Goal: Information Seeking & Learning: Learn about a topic

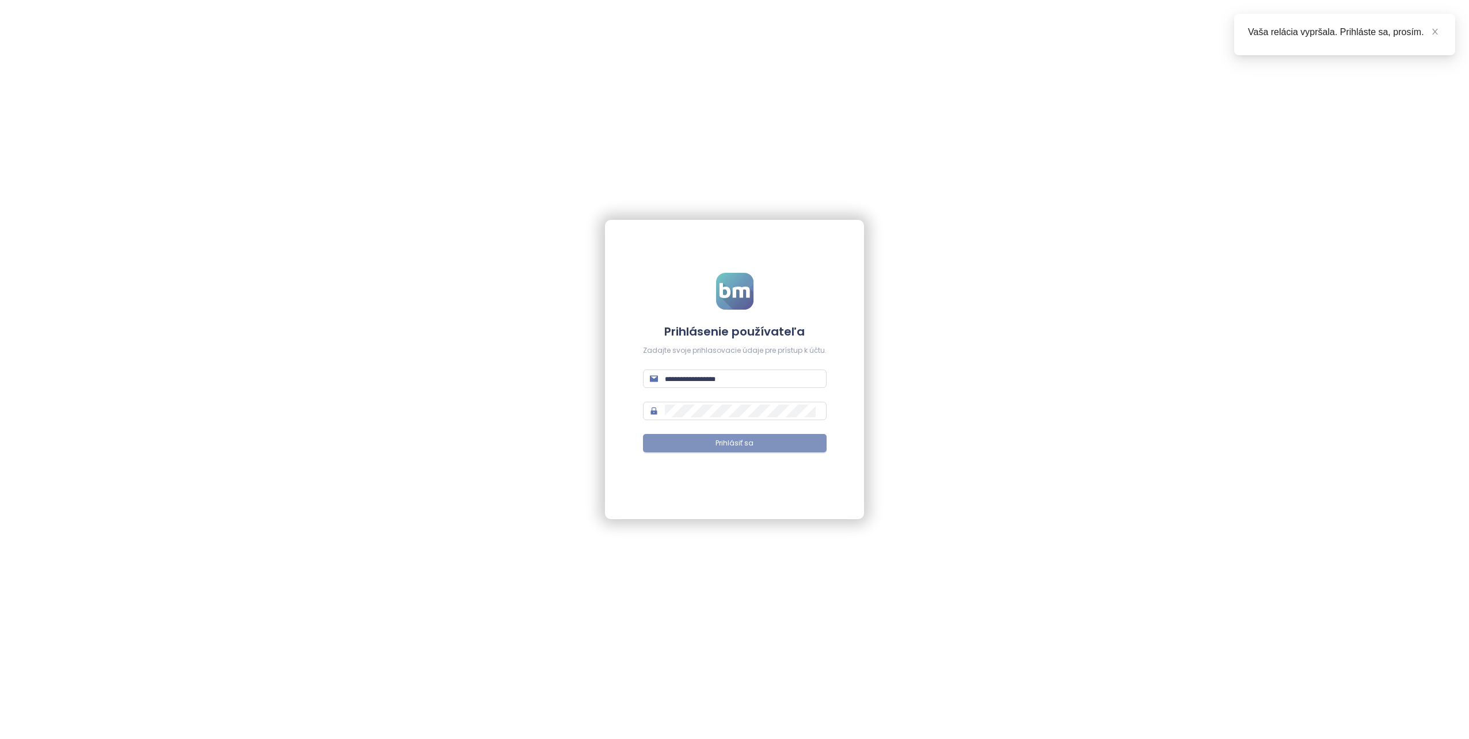
type input "**********"
click at [742, 444] on span "Prihlásiť sa" at bounding box center [735, 443] width 38 height 11
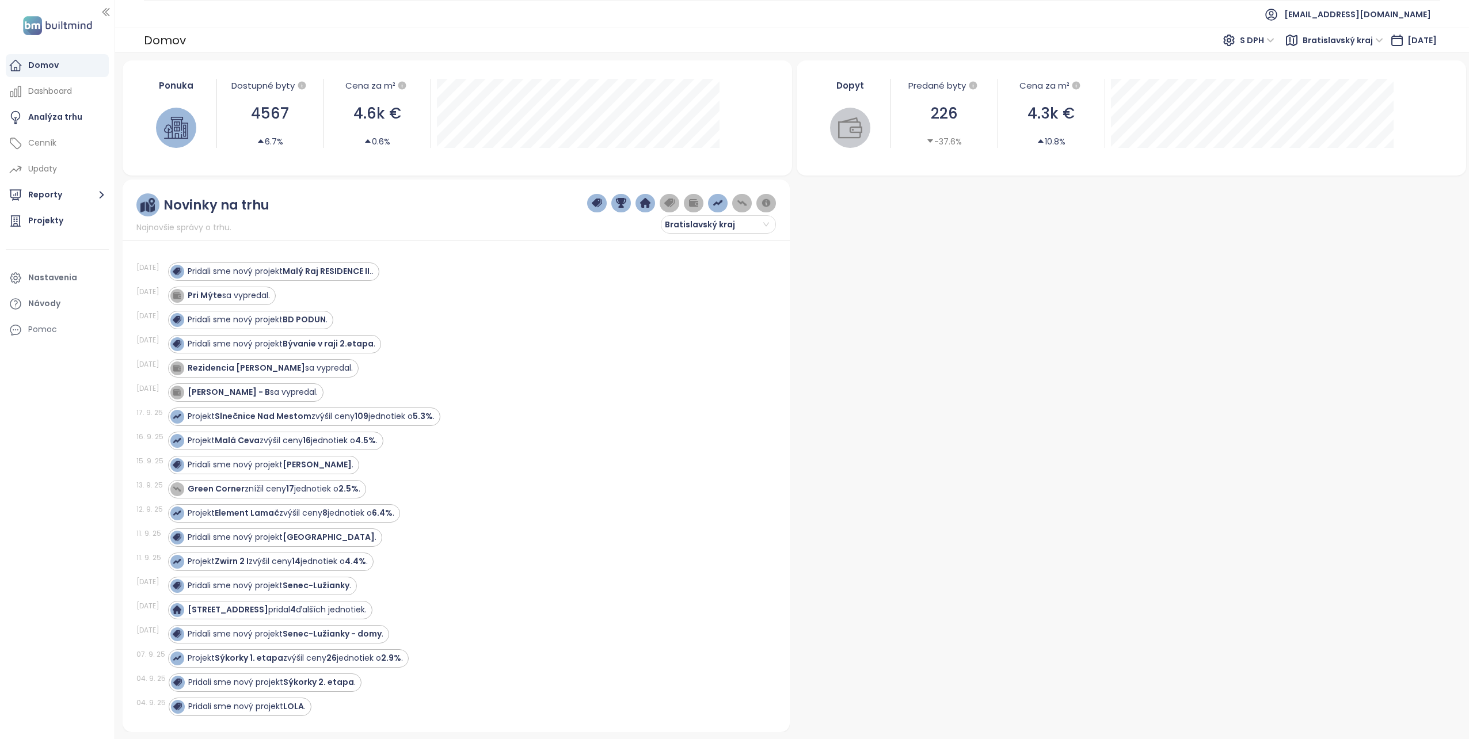
click at [41, 59] on div "Domov" at bounding box center [43, 65] width 31 height 14
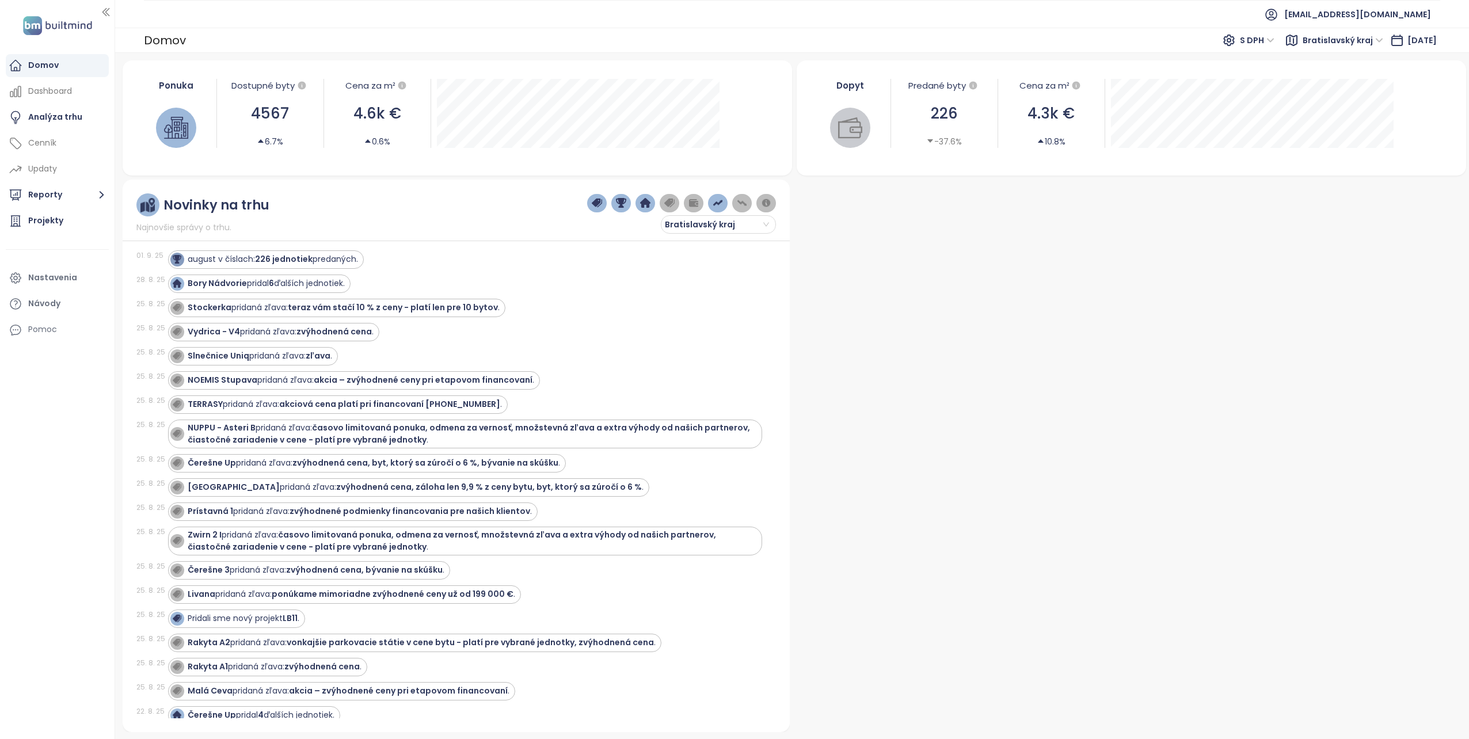
scroll to position [461, 0]
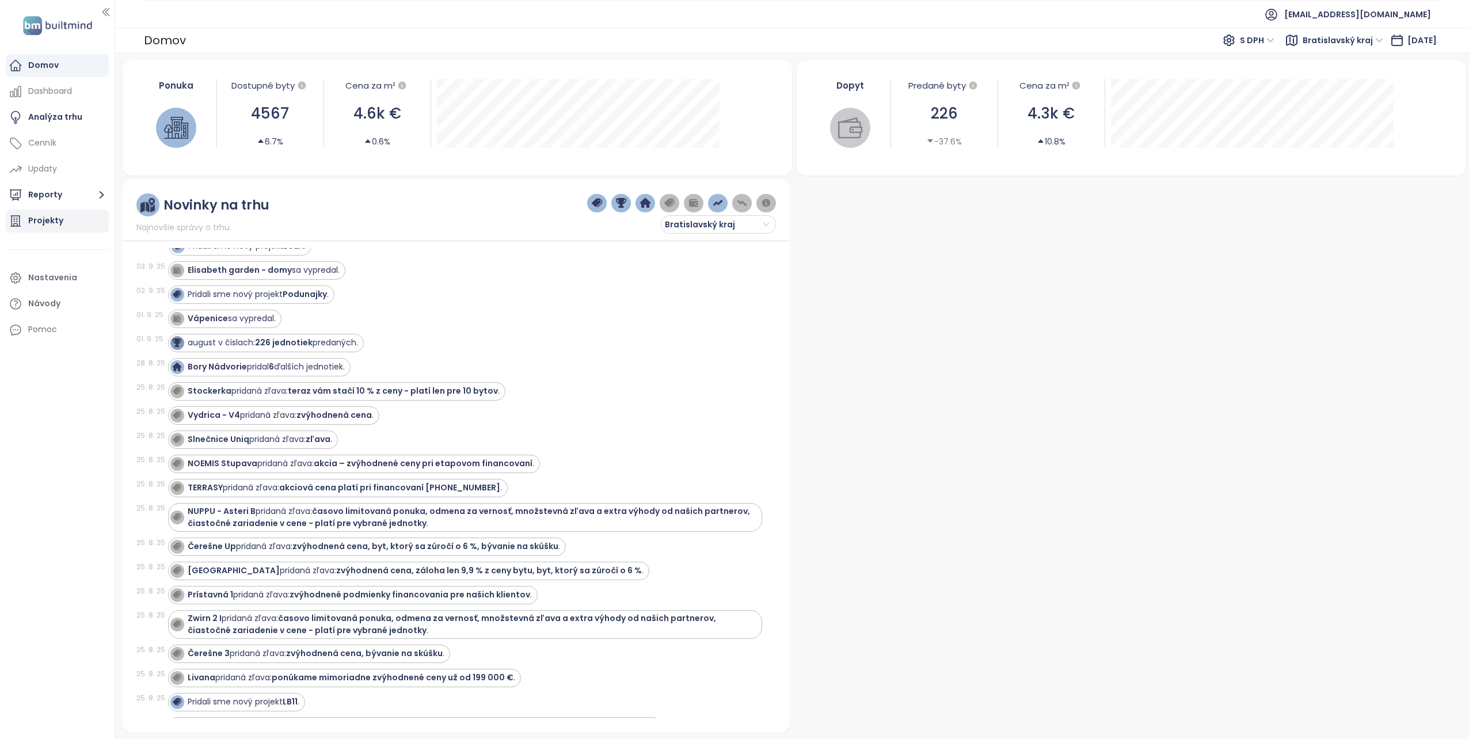
click at [32, 220] on div "Projekty" at bounding box center [45, 221] width 35 height 14
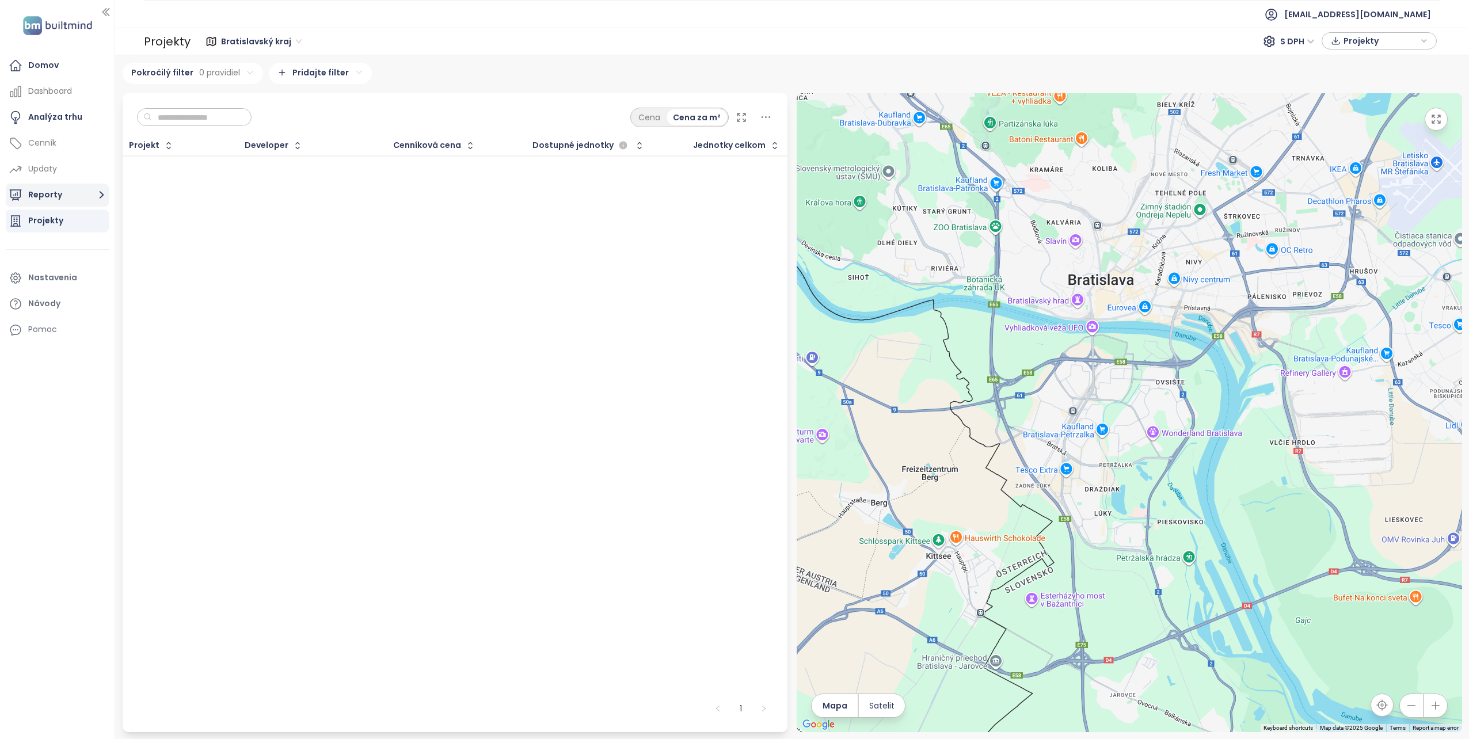
click at [51, 193] on button "Reporty" at bounding box center [57, 195] width 103 height 23
click at [50, 63] on div "Domov" at bounding box center [43, 65] width 31 height 14
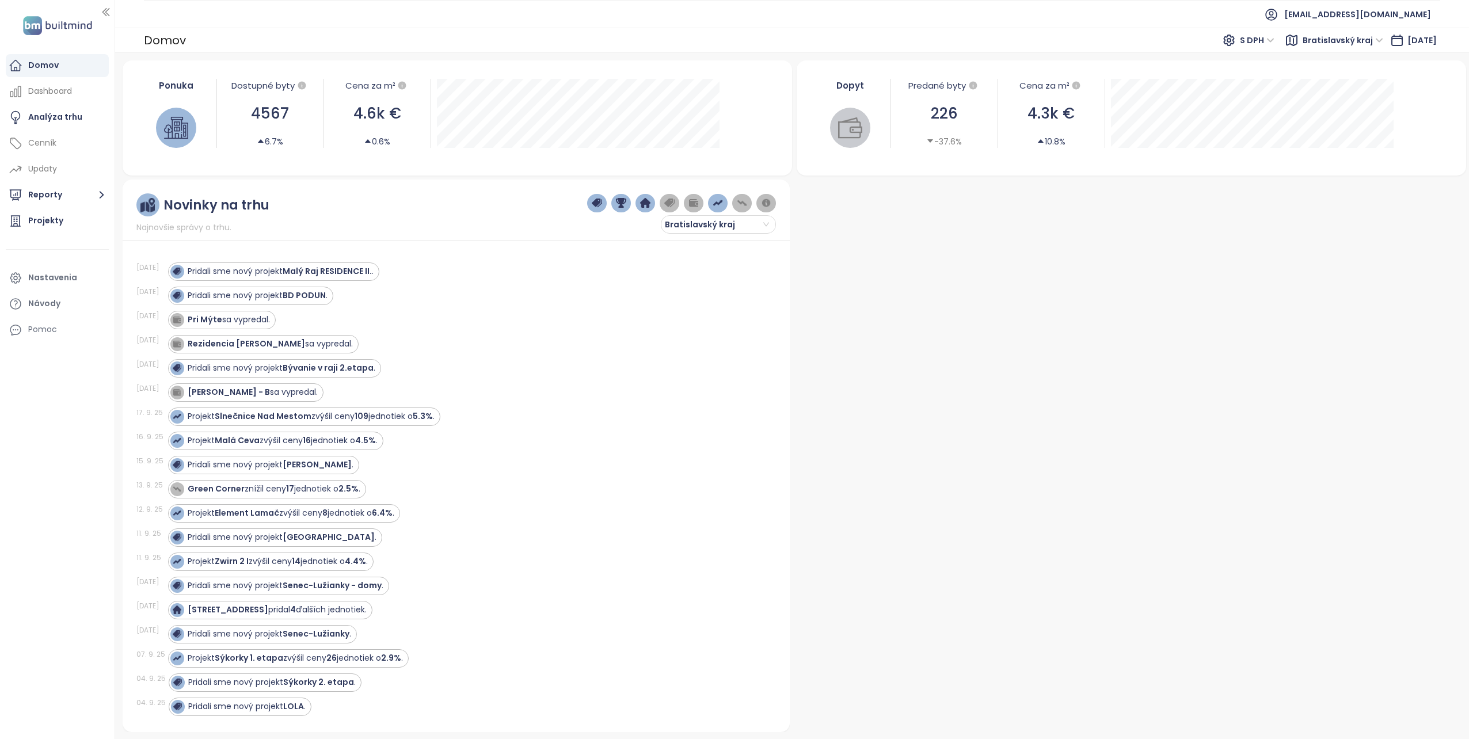
click at [177, 131] on img at bounding box center [176, 128] width 24 height 24
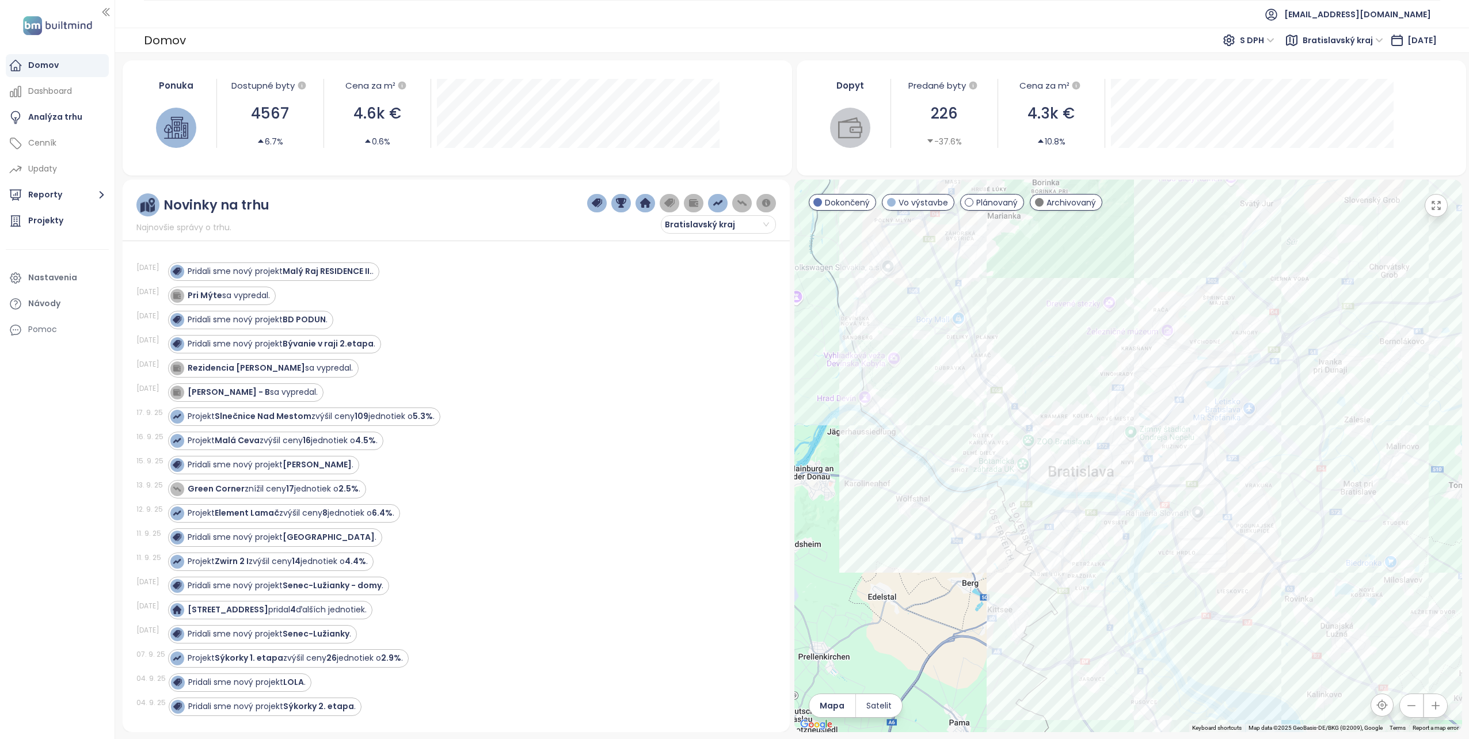
drag, startPoint x: 1136, startPoint y: 614, endPoint x: 1056, endPoint y: 507, distance: 133.7
click at [1056, 507] on div at bounding box center [1129, 456] width 668 height 553
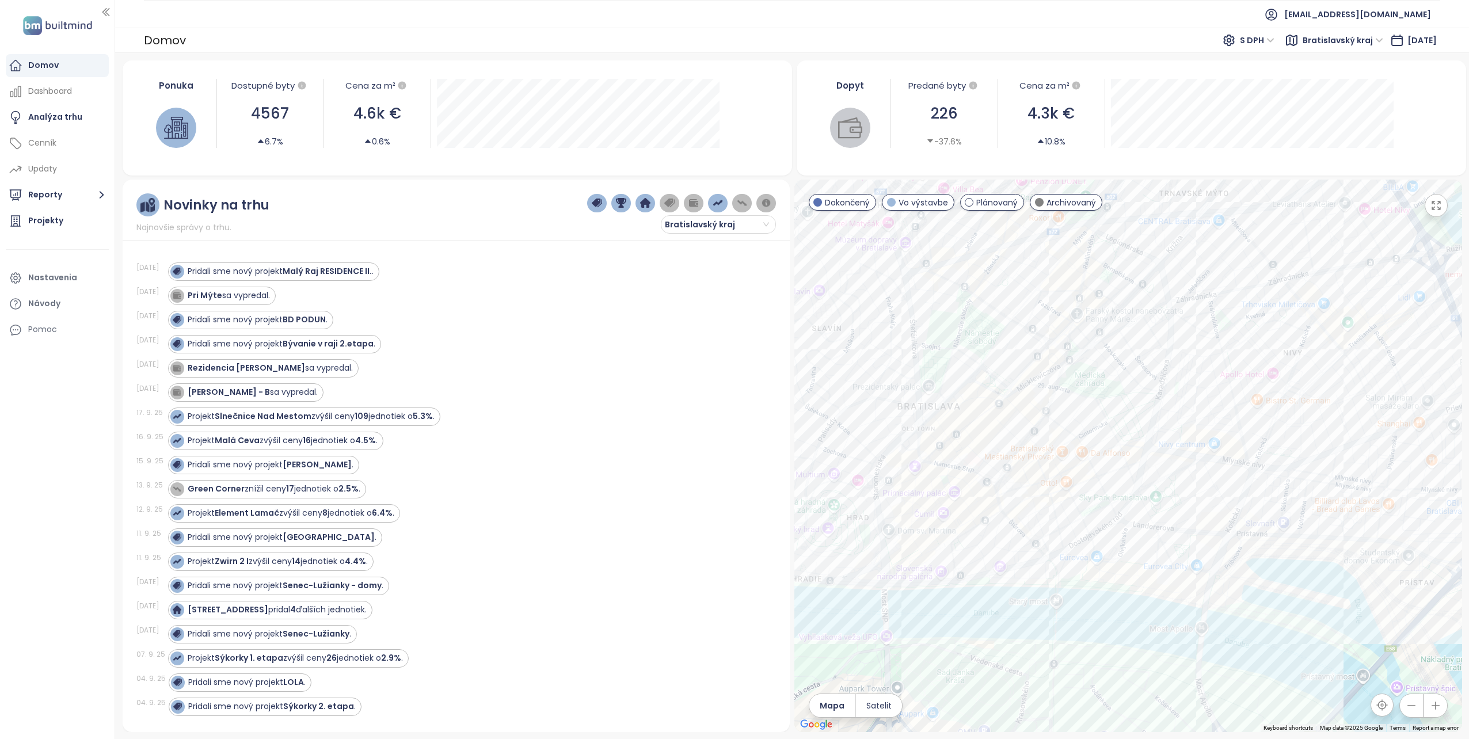
drag, startPoint x: 1230, startPoint y: 494, endPoint x: 945, endPoint y: 549, distance: 289.7
click at [945, 549] on div at bounding box center [1129, 456] width 668 height 553
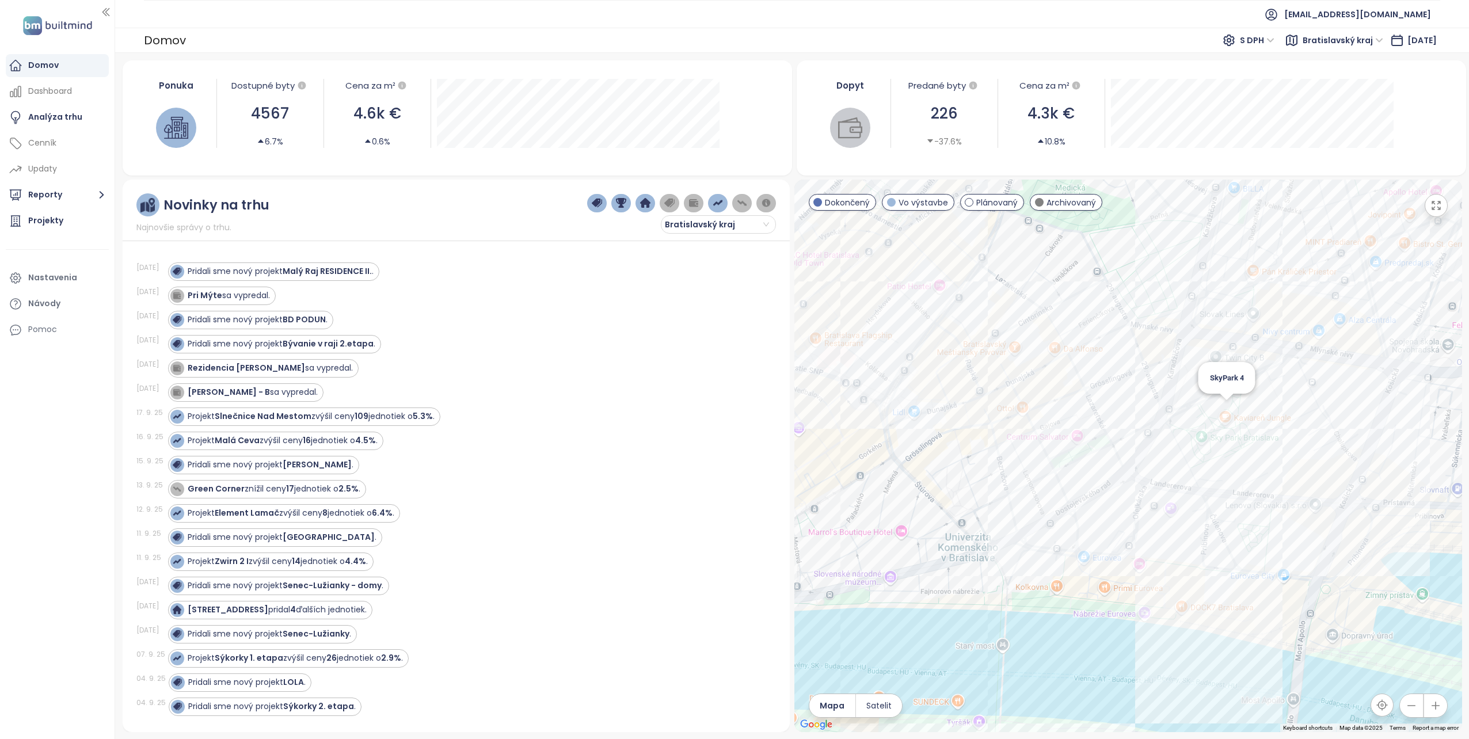
click at [1229, 408] on div "SkyPark 4" at bounding box center [1129, 456] width 668 height 553
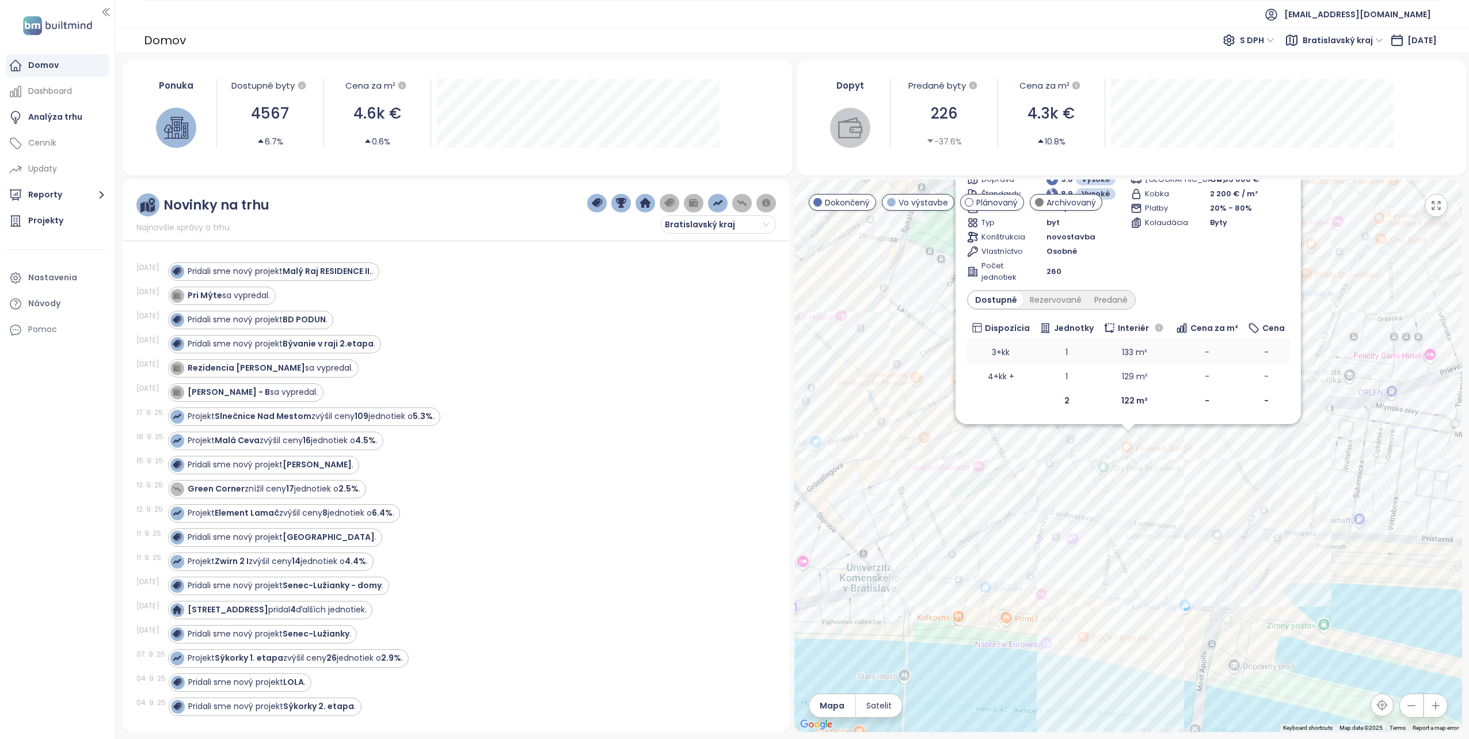
click at [1001, 351] on td "3+kk" at bounding box center [1001, 352] width 68 height 24
click at [1101, 301] on div "Predané" at bounding box center [1111, 300] width 46 height 16
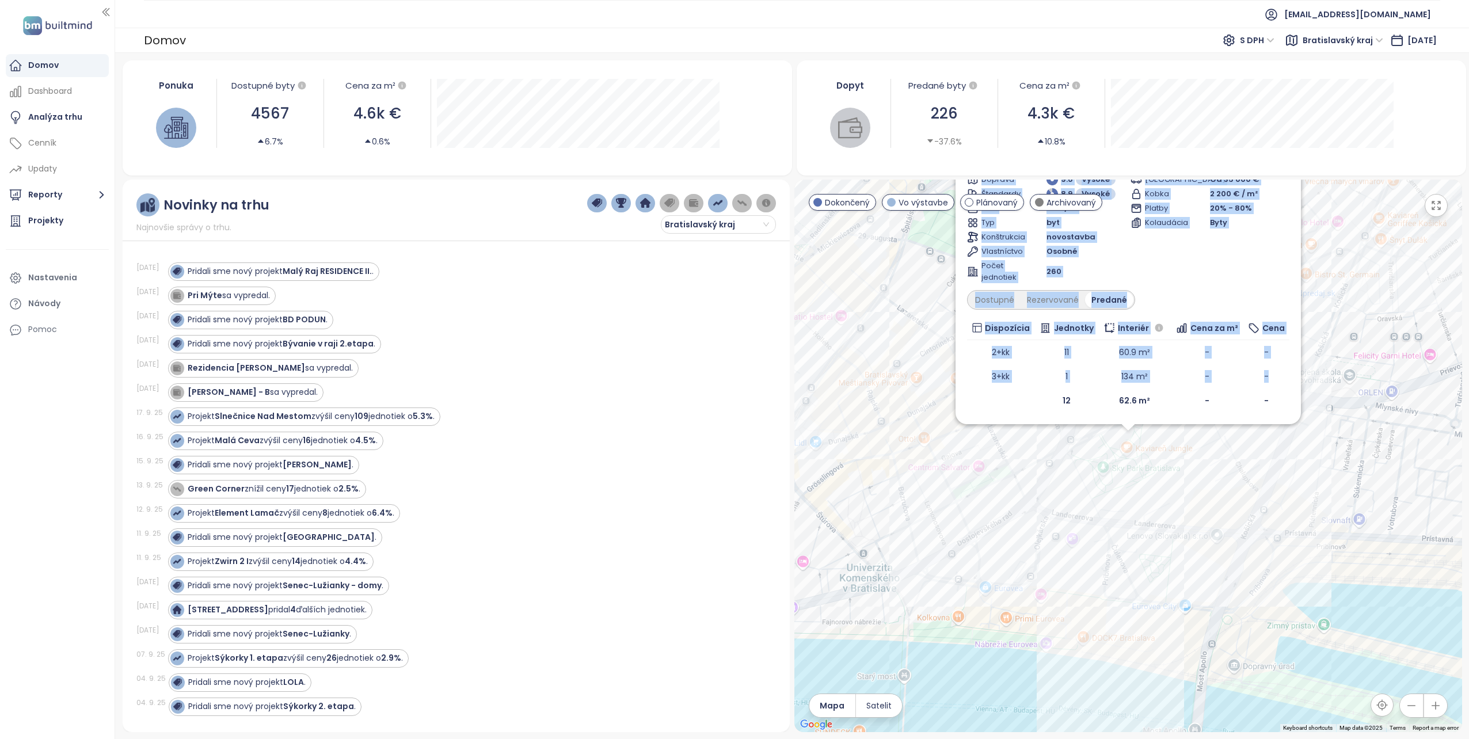
drag, startPoint x: 1013, startPoint y: 405, endPoint x: 1008, endPoint y: 448, distance: 43.6
click at [1008, 448] on div "SkyPark 4 Dokončený [STREET_ADDRESS], [GEOGRAPHIC_DATA] Alto Real Estate Doprav…" at bounding box center [1129, 456] width 668 height 553
drag, startPoint x: 1008, startPoint y: 448, endPoint x: 992, endPoint y: 406, distance: 44.3
click at [992, 406] on td at bounding box center [1001, 401] width 68 height 24
click at [988, 397] on td at bounding box center [1001, 401] width 68 height 24
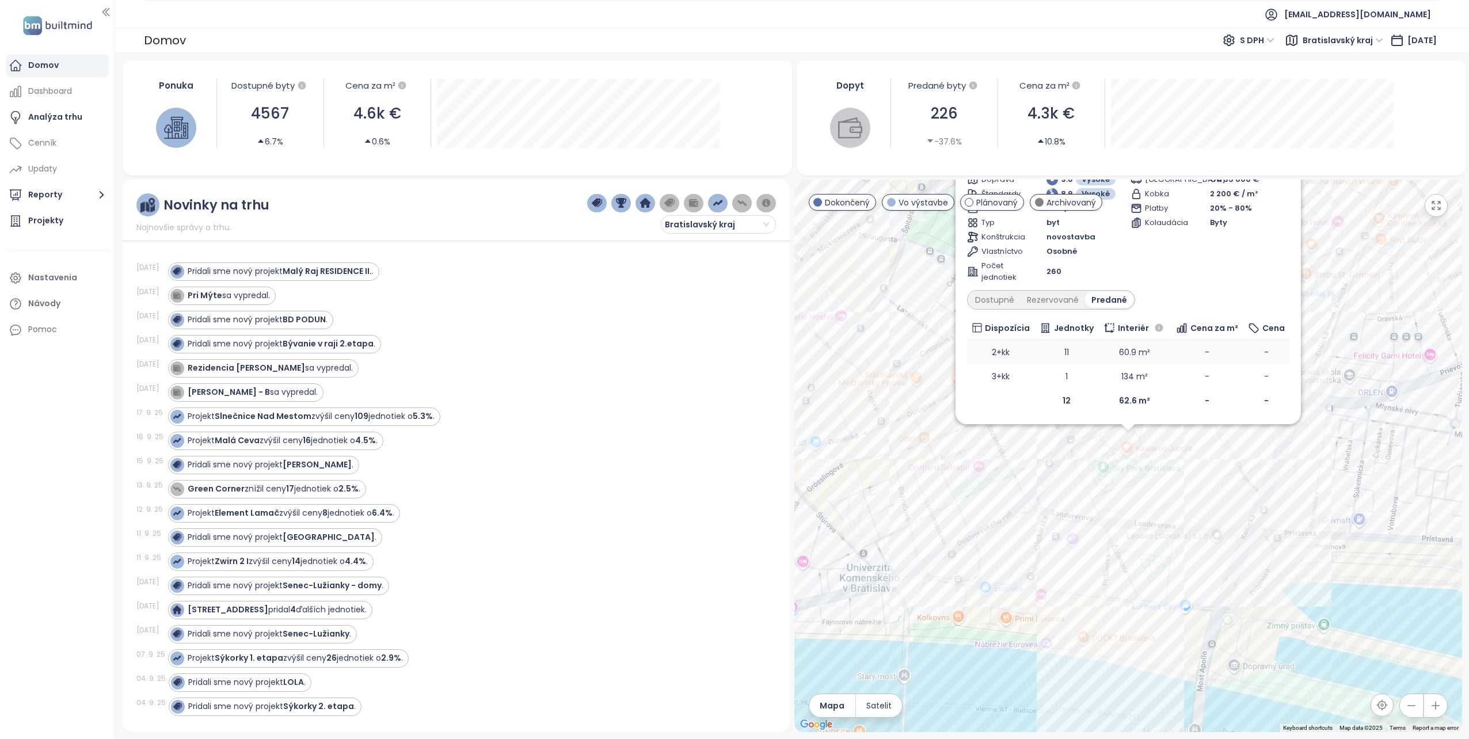
click at [1001, 351] on td "2+kk" at bounding box center [1001, 352] width 68 height 24
click at [1130, 355] on td "60.9 m²" at bounding box center [1135, 352] width 72 height 24
click at [998, 302] on div "Dostupné" at bounding box center [995, 300] width 52 height 16
click at [1103, 301] on div "Predané" at bounding box center [1111, 300] width 46 height 16
click at [1345, 170] on div "Dopyt Predané byty 226 -37.6% Cena za m² 4.3k € 10.8%" at bounding box center [1132, 117] width 670 height 115
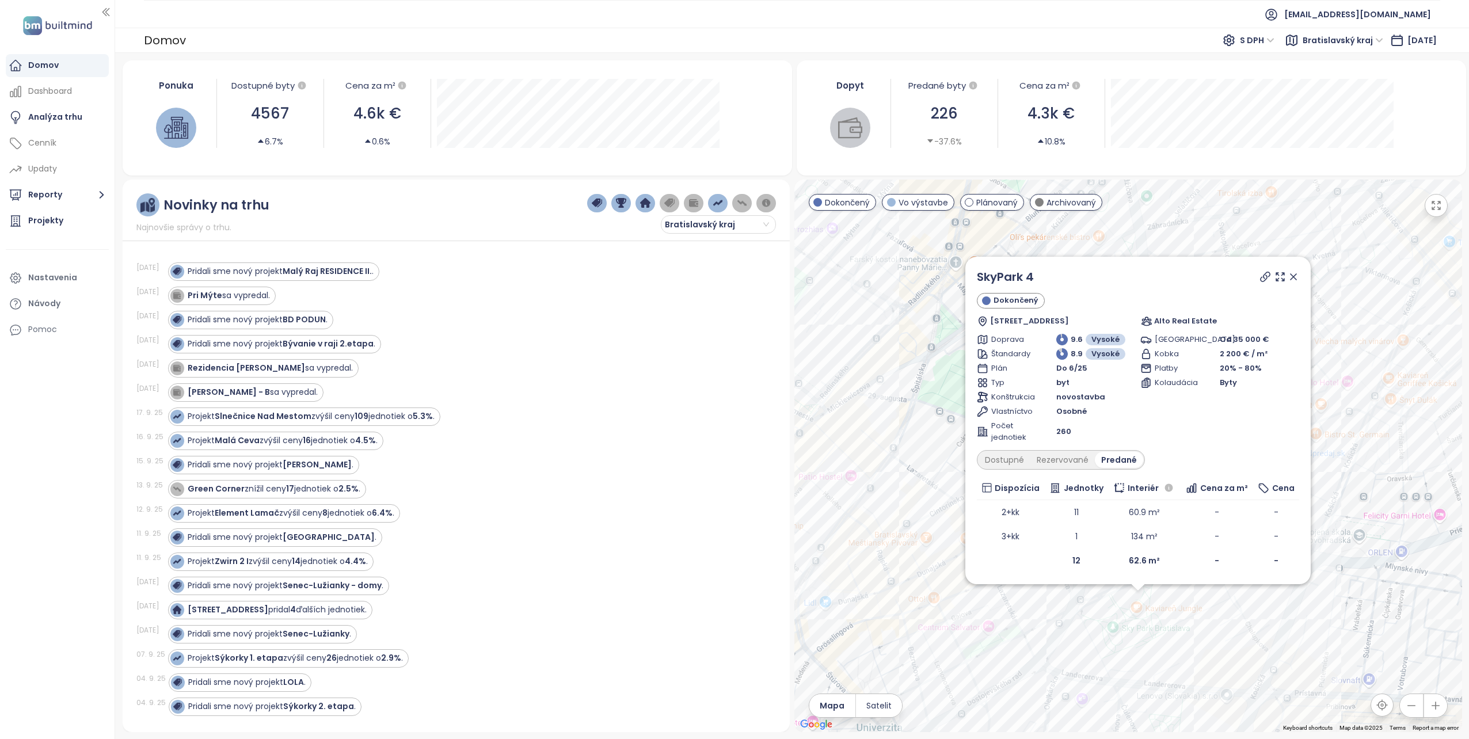
drag, startPoint x: 1033, startPoint y: 517, endPoint x: 1043, endPoint y: 678, distance: 161.5
click at [1043, 678] on div "SkyPark 4 Dokončený [STREET_ADDRESS], [GEOGRAPHIC_DATA] Alto Real Estate Doprav…" at bounding box center [1129, 456] width 668 height 553
click at [1297, 276] on icon at bounding box center [1294, 277] width 12 height 12
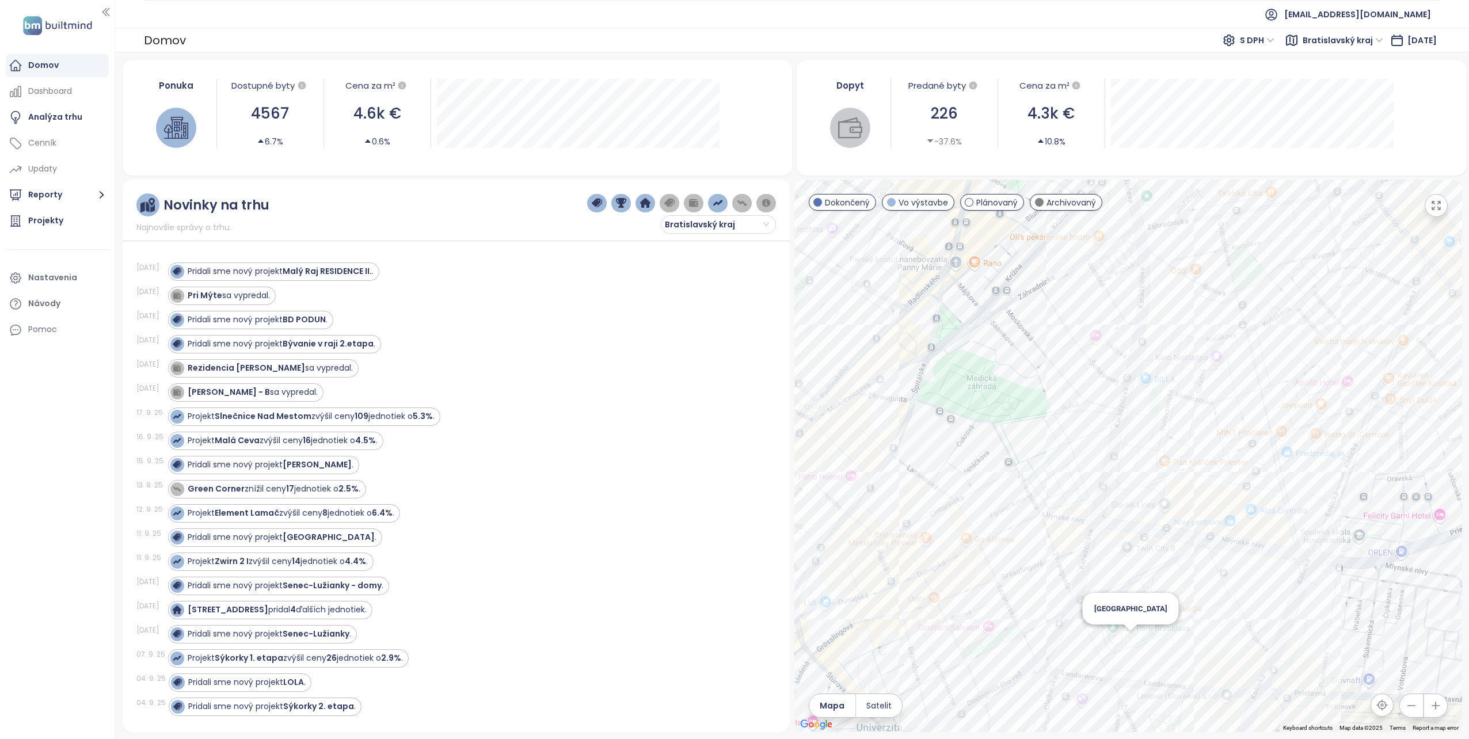
click at [1132, 641] on div "[GEOGRAPHIC_DATA]" at bounding box center [1129, 456] width 668 height 553
